Goal: Obtain resource: Download file/media

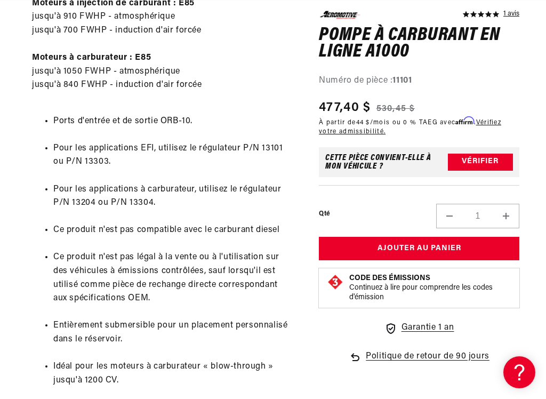
click at [71, 195] on font "Pour les applications à carburateur, utilisez le régulateur P/N 13204 ou P/N 13…" at bounding box center [167, 196] width 228 height 22
click at [71, 200] on li "Pour les applications à carburateur, utilisez le régulateur P/N 13204 ou P/N 13…" at bounding box center [172, 196] width 239 height 27
click at [69, 199] on font "Pour les applications à carburateur, utilisez le régulateur P/N 13204 ou P/N 13…" at bounding box center [167, 196] width 228 height 22
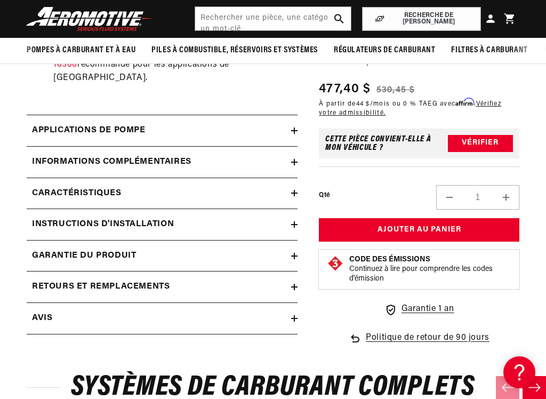
click at [293, 127] on icon at bounding box center [294, 130] width 6 height 6
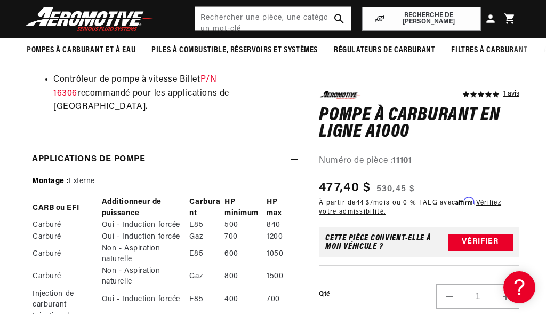
click at [294, 156] on icon at bounding box center [294, 159] width 6 height 6
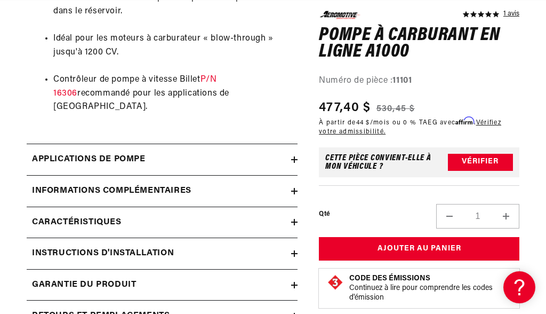
click at [292, 219] on icon at bounding box center [294, 222] width 6 height 6
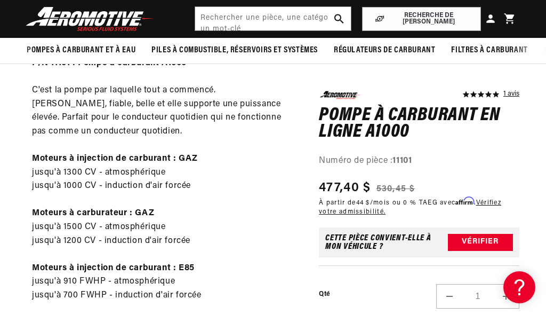
scroll to position [429, 0]
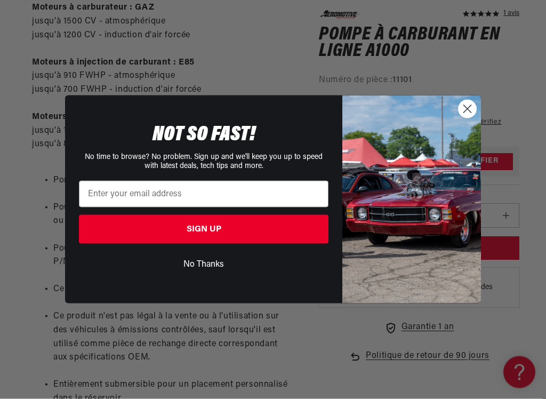
click at [468, 115] on circle "Close dialog" at bounding box center [468, 109] width 18 height 18
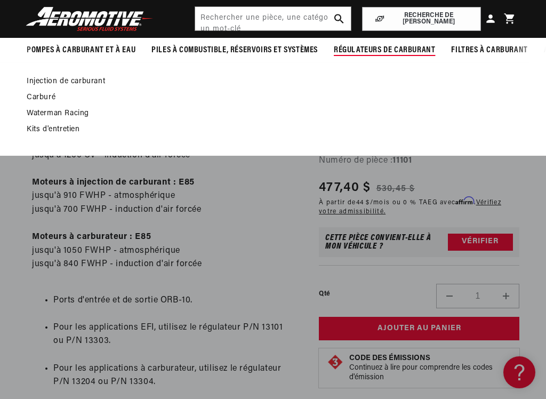
scroll to position [0, 900]
click at [39, 100] on font "Carburé" at bounding box center [41, 97] width 29 height 8
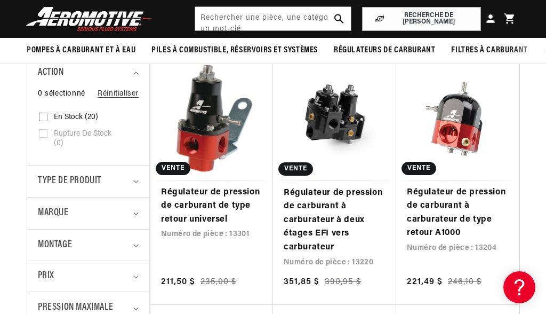
click at [460, 204] on link "Régulateur de pression de carburant à carburateur de type retour A1000" at bounding box center [457, 213] width 101 height 54
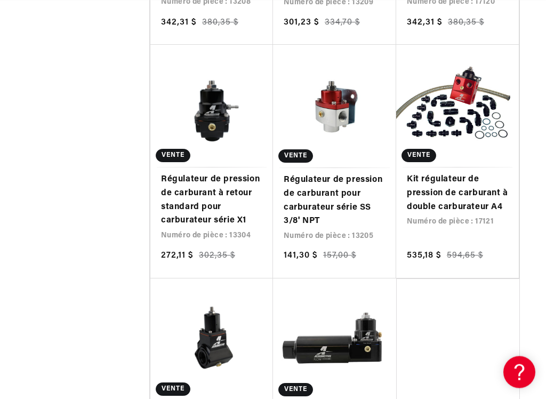
scroll to position [1483, 0]
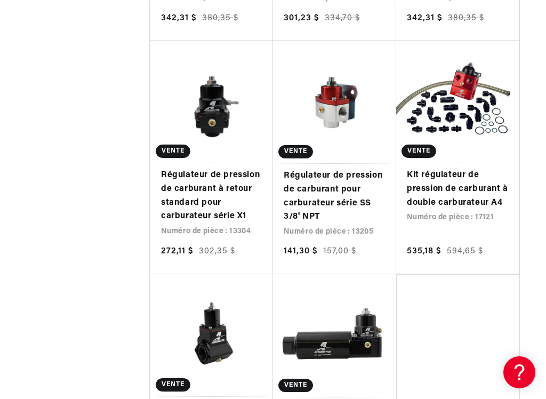
click at [209, 182] on link "Régulateur de pression de carburant à retour standard pour carburateur série X1" at bounding box center [211, 196] width 101 height 54
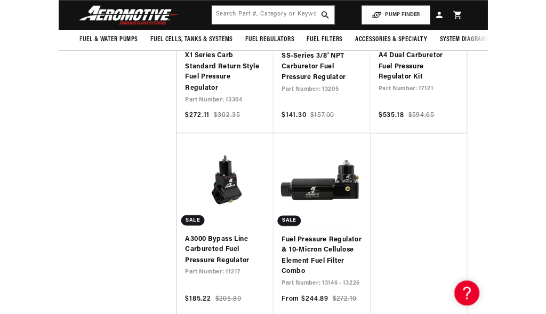
scroll to position [0, 0]
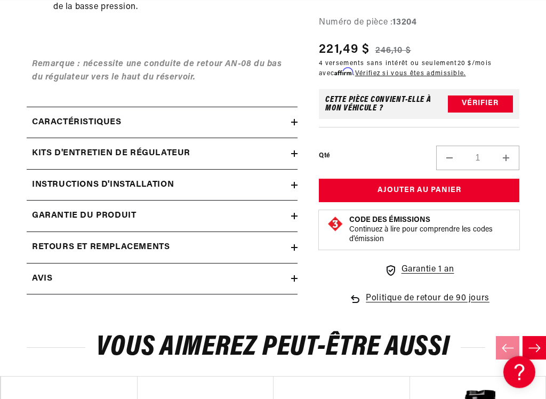
scroll to position [819, 0]
click at [292, 171] on summary "Instructions d'installation" at bounding box center [162, 185] width 271 height 31
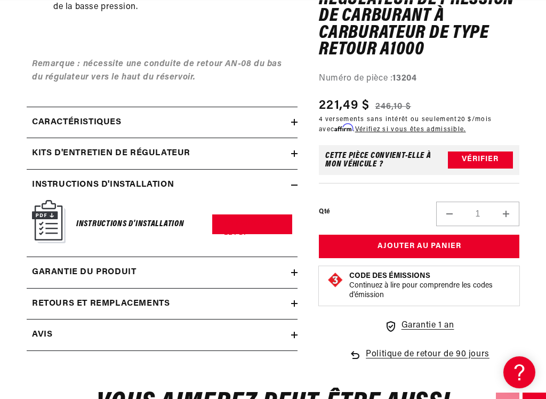
scroll to position [0, 0]
click at [161, 220] on font "Instructions d'installation" at bounding box center [130, 224] width 108 height 9
click at [52, 213] on img at bounding box center [49, 221] width 34 height 43
click at [258, 220] on font "Télécharger le PDF" at bounding box center [249, 228] width 50 height 17
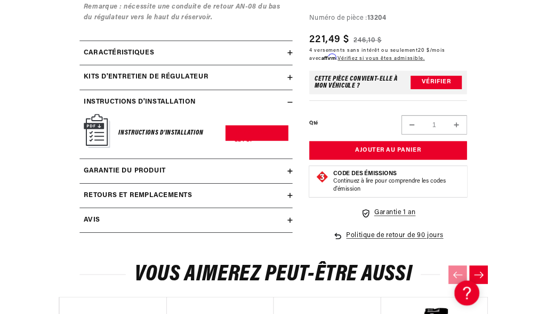
scroll to position [0, 450]
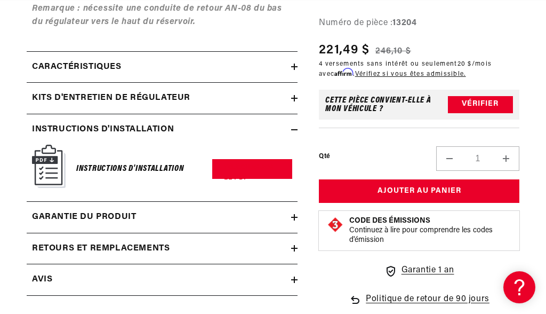
click at [294, 123] on summary "Instructions d'installation" at bounding box center [162, 129] width 271 height 31
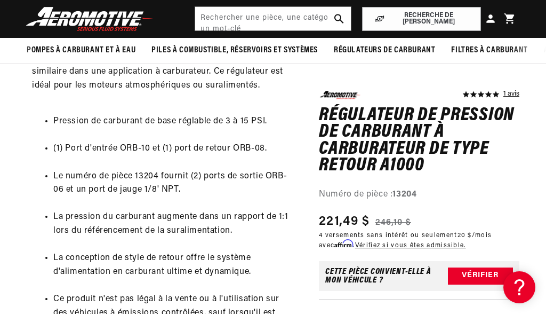
scroll to position [0, 900]
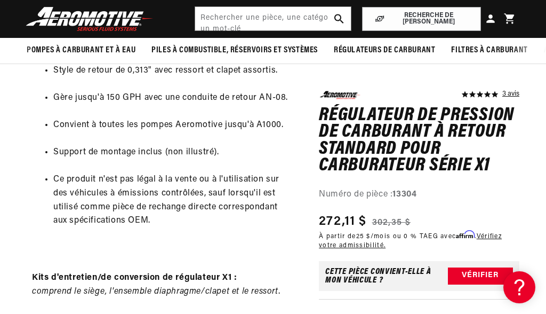
scroll to position [698, 0]
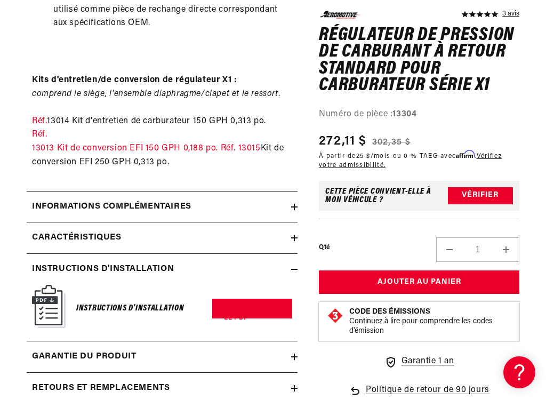
scroll to position [0, 900]
click at [264, 304] on font "Télécharger le PDF" at bounding box center [249, 312] width 50 height 17
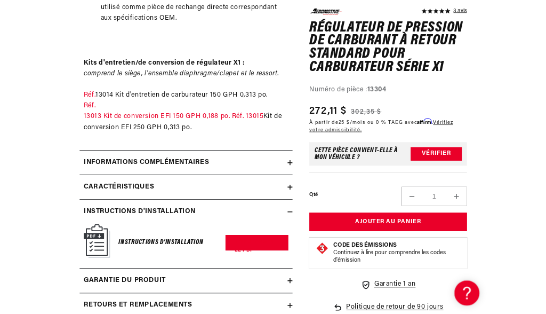
scroll to position [954, 0]
